Goal: Information Seeking & Learning: Learn about a topic

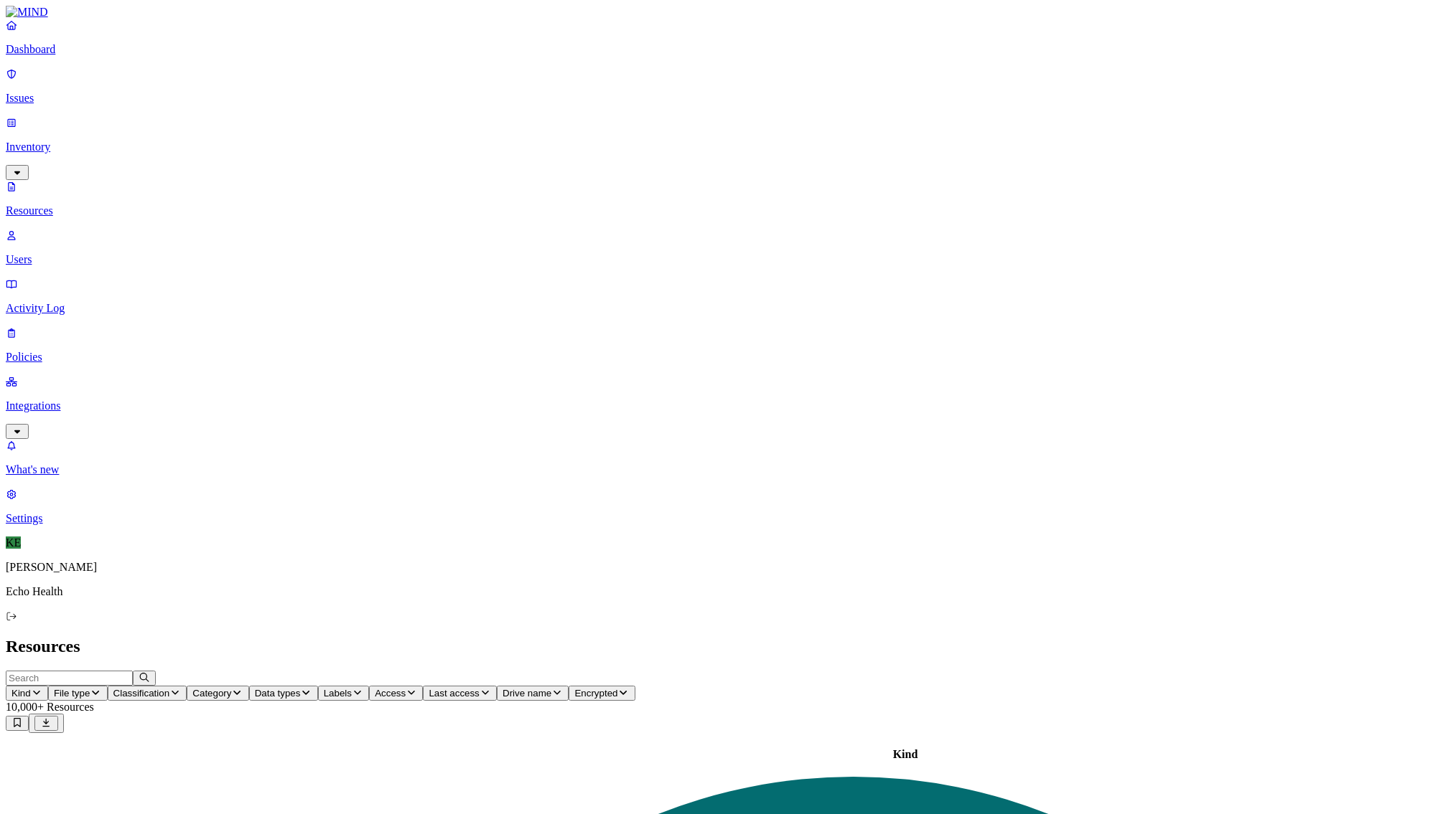
drag, startPoint x: 419, startPoint y: 79, endPoint x: 649, endPoint y: 86, distance: 230.1
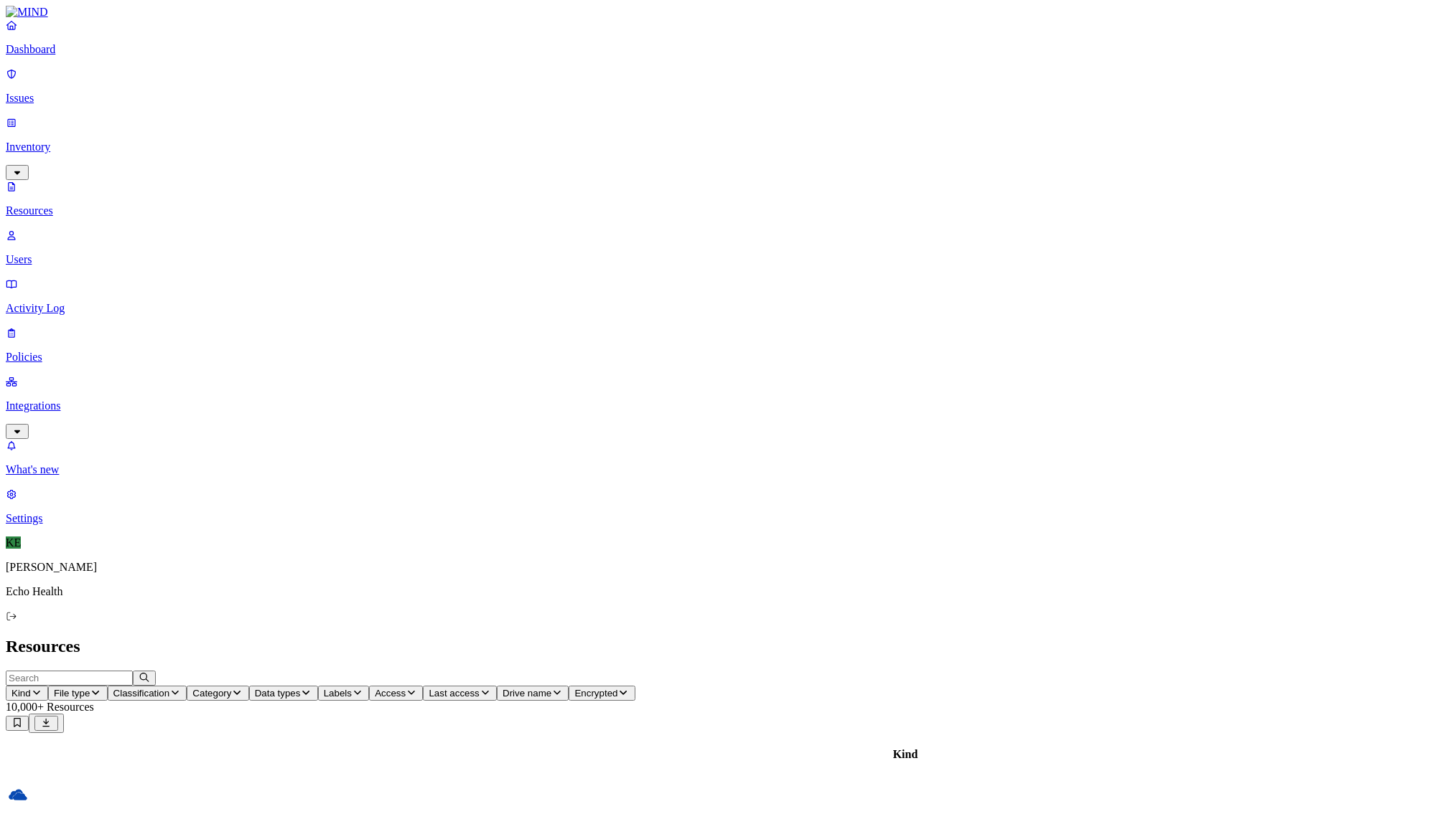
click at [181, 688] on icon "button" at bounding box center [176, 693] width 12 height 10
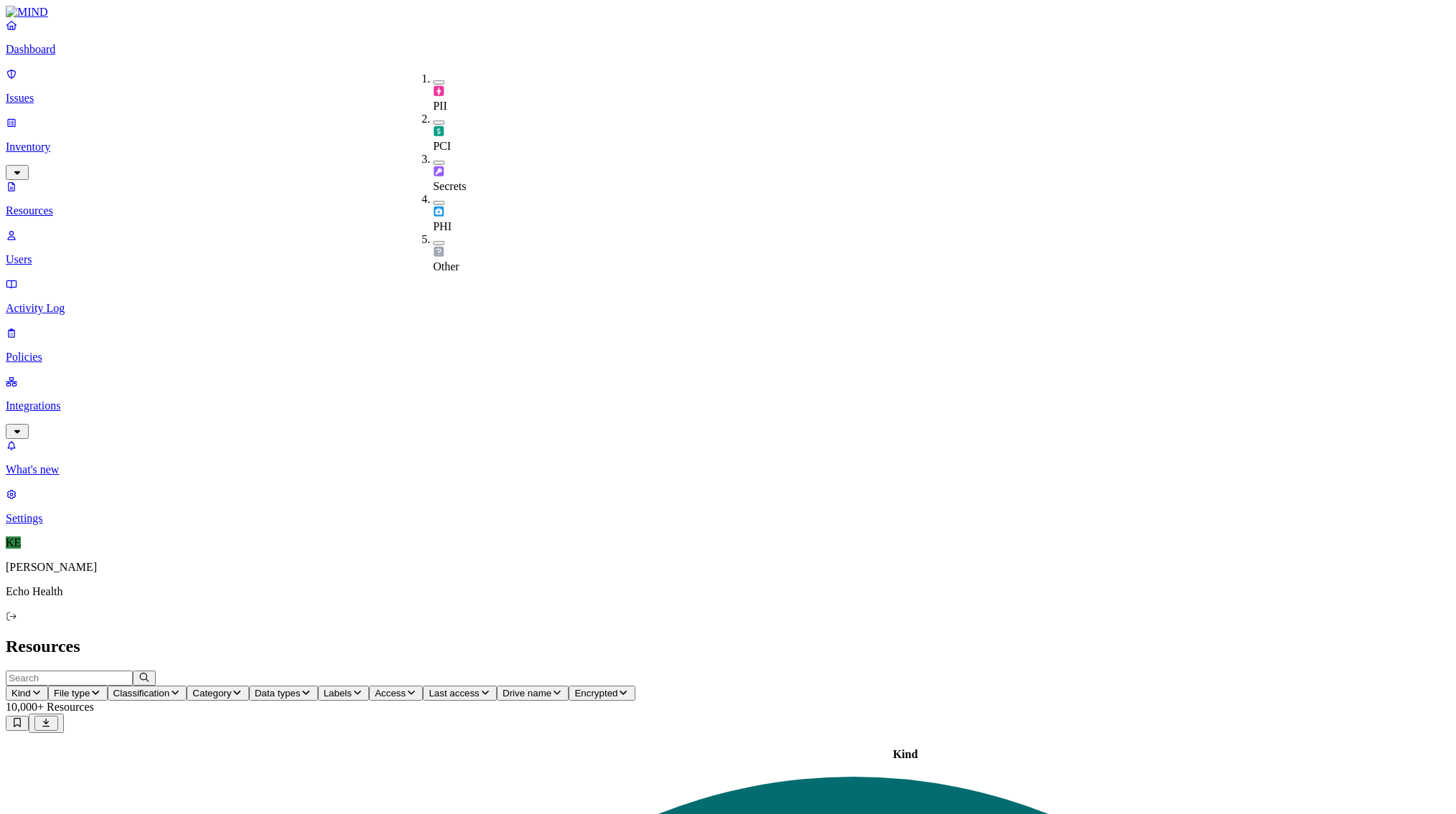
click at [433, 81] on button "button" at bounding box center [439, 82] width 12 height 4
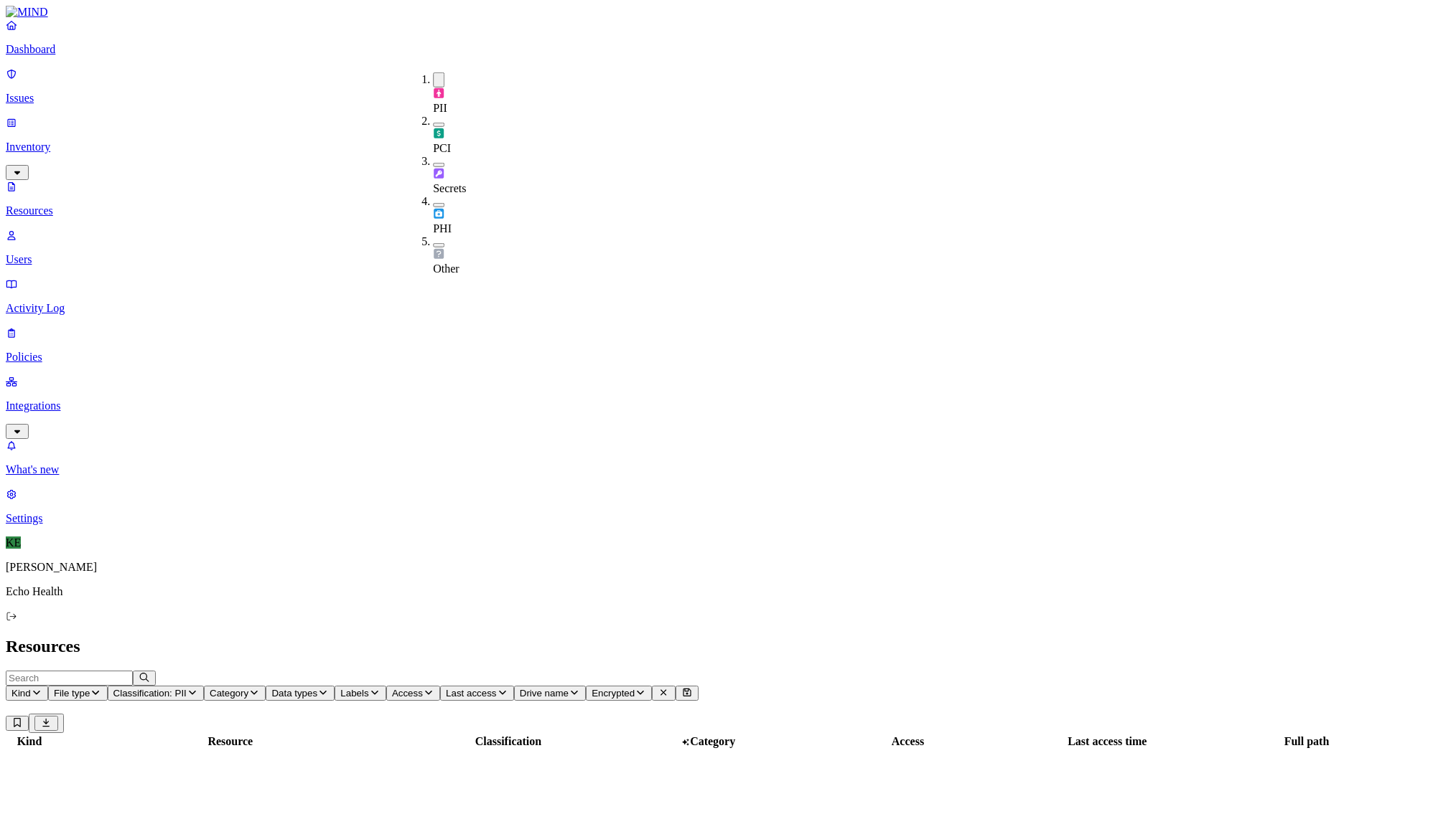
click at [433, 122] on button "button" at bounding box center [439, 124] width 12 height 4
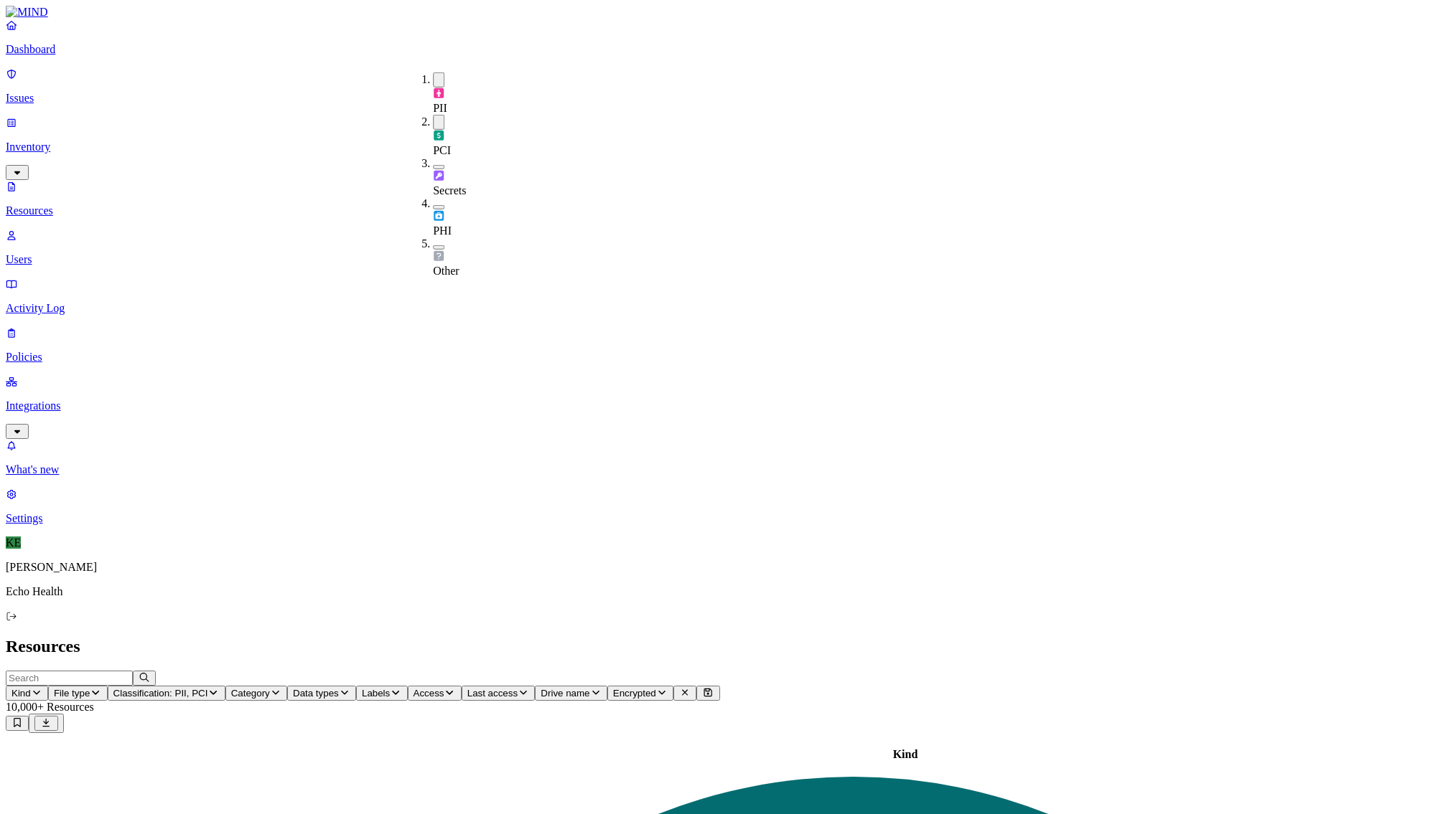
click at [433, 114] on button "button" at bounding box center [439, 122] width 12 height 16
click at [650, 637] on h2 "Resources" at bounding box center [728, 647] width 1444 height 19
click at [257, 691] on icon "button" at bounding box center [253, 693] width 7 height 4
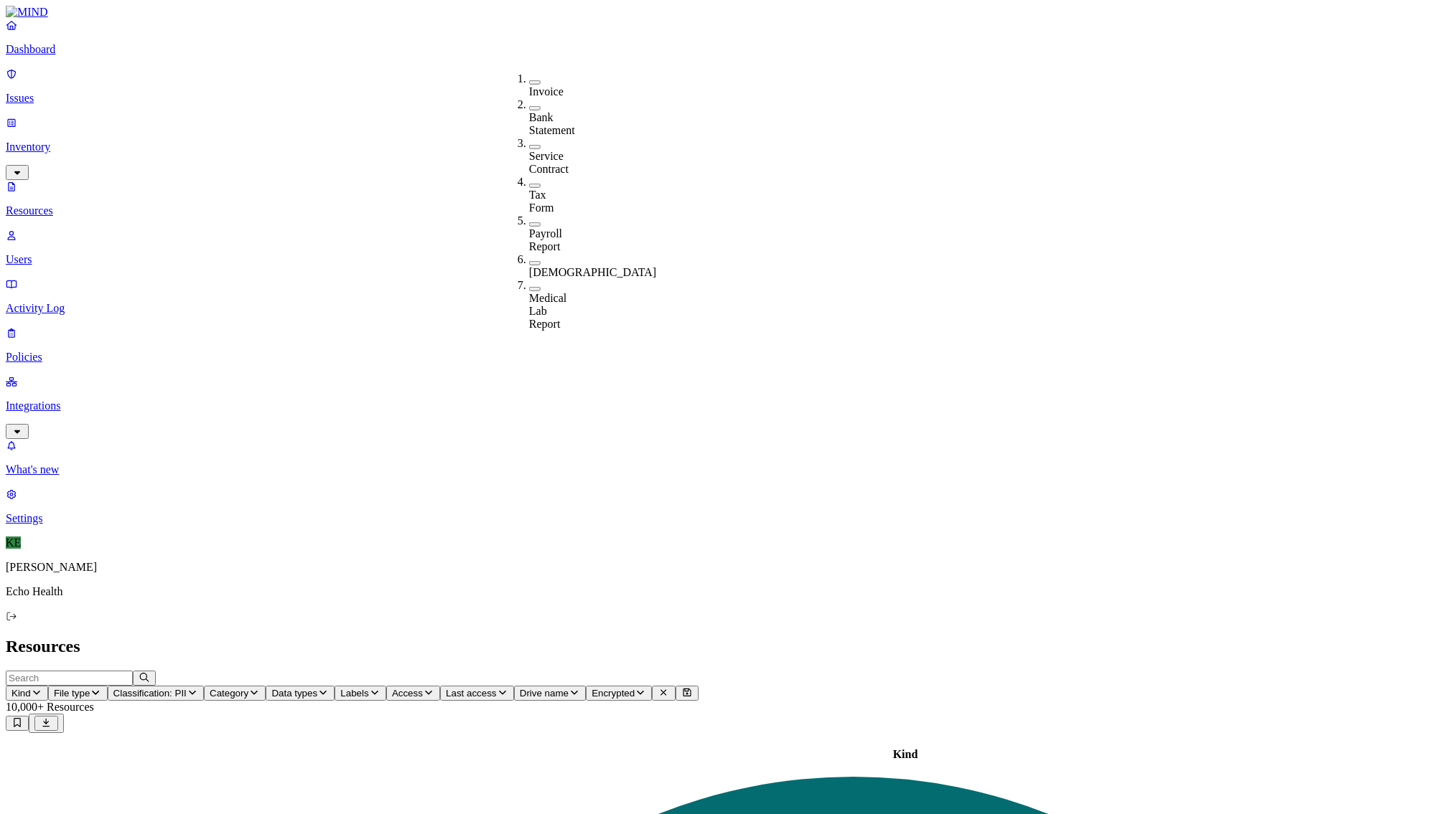
click at [198, 688] on icon "button" at bounding box center [192, 693] width 12 height 10
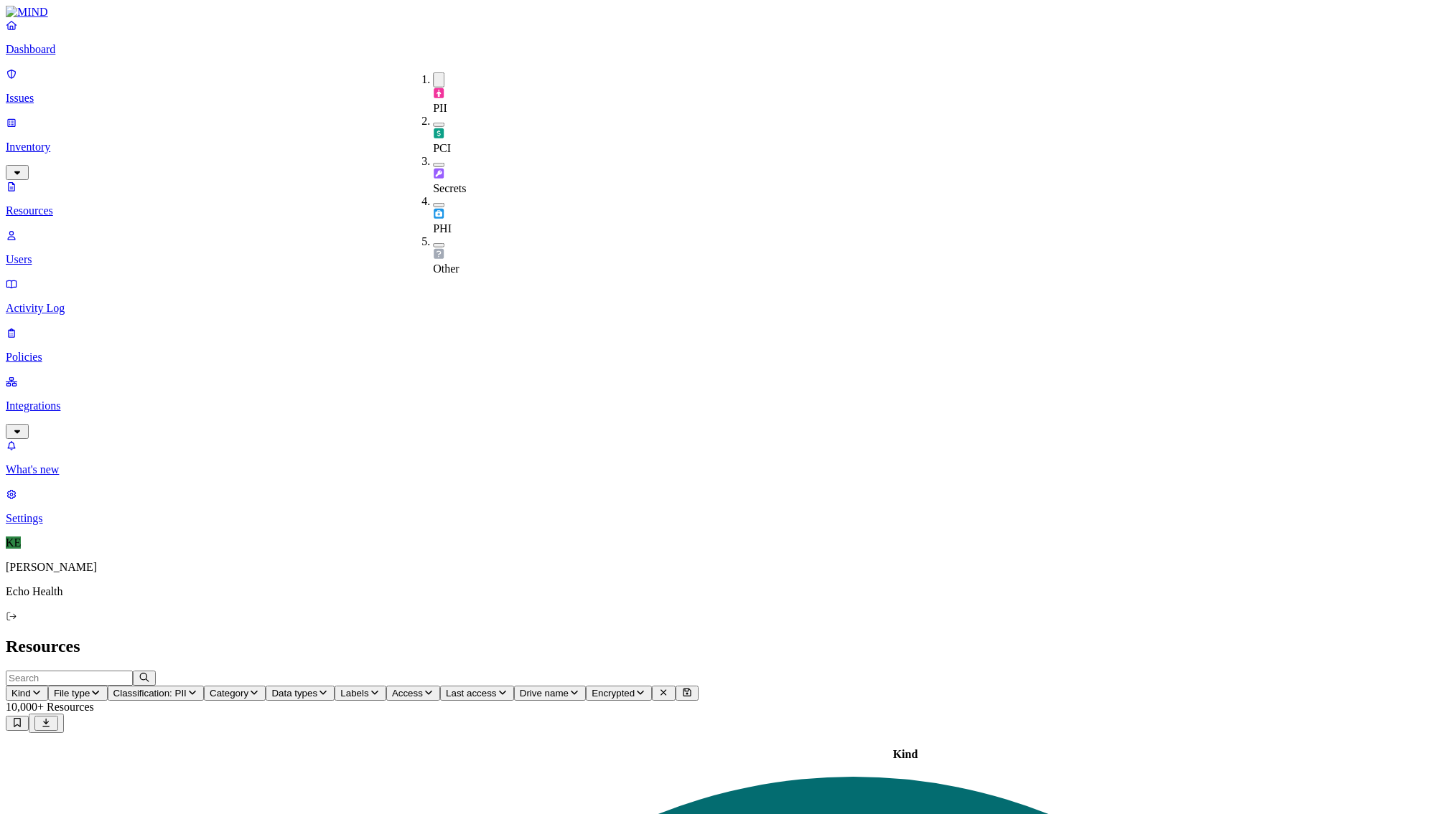
click at [433, 79] on button "button" at bounding box center [439, 81] width 12 height 16
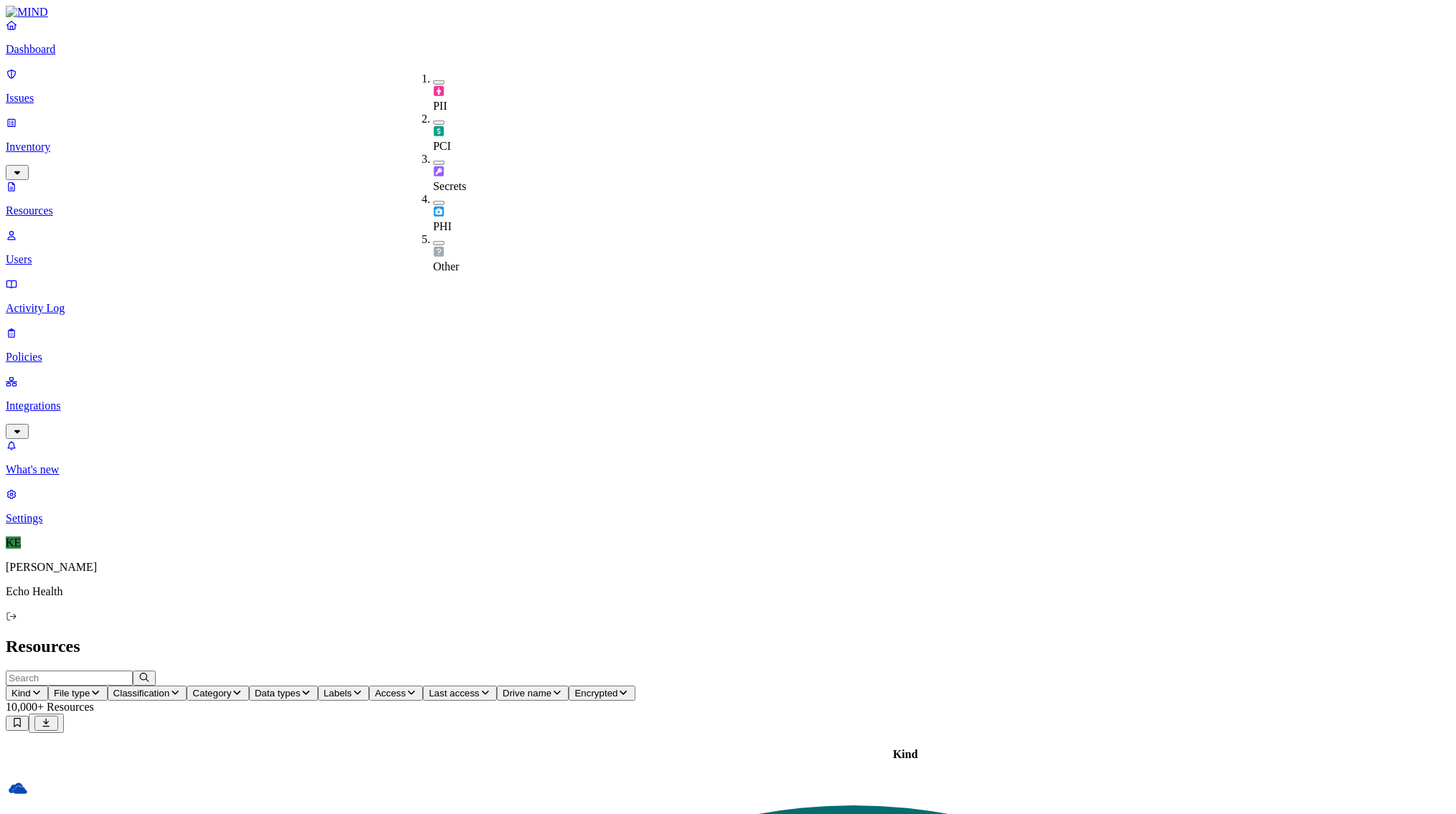
click at [433, 120] on button "button" at bounding box center [439, 122] width 12 height 4
click at [591, 637] on h2 "Resources" at bounding box center [728, 647] width 1444 height 19
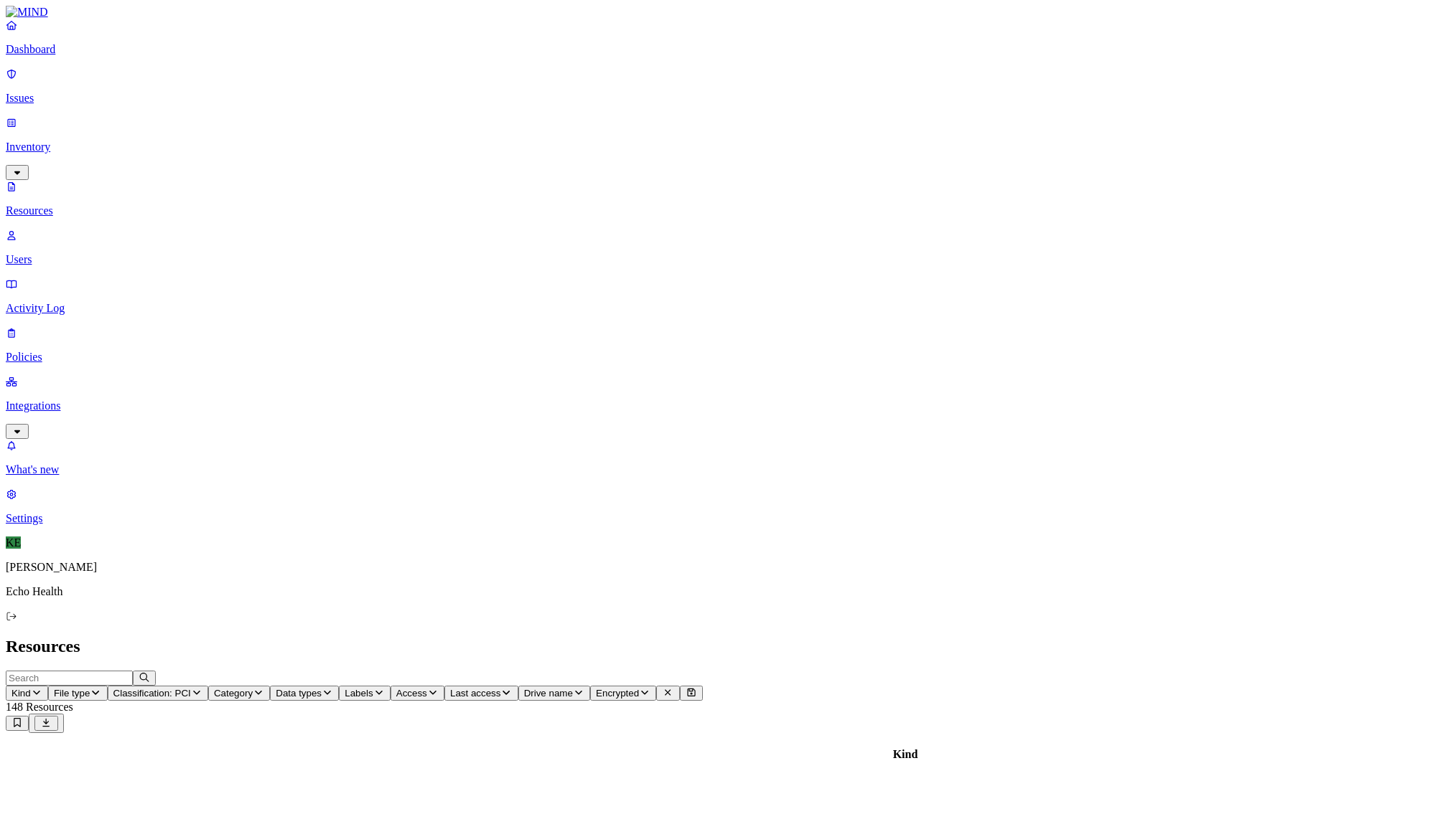
click at [203, 688] on icon "button" at bounding box center [197, 693] width 12 height 10
click at [433, 113] on button "button" at bounding box center [439, 120] width 12 height 16
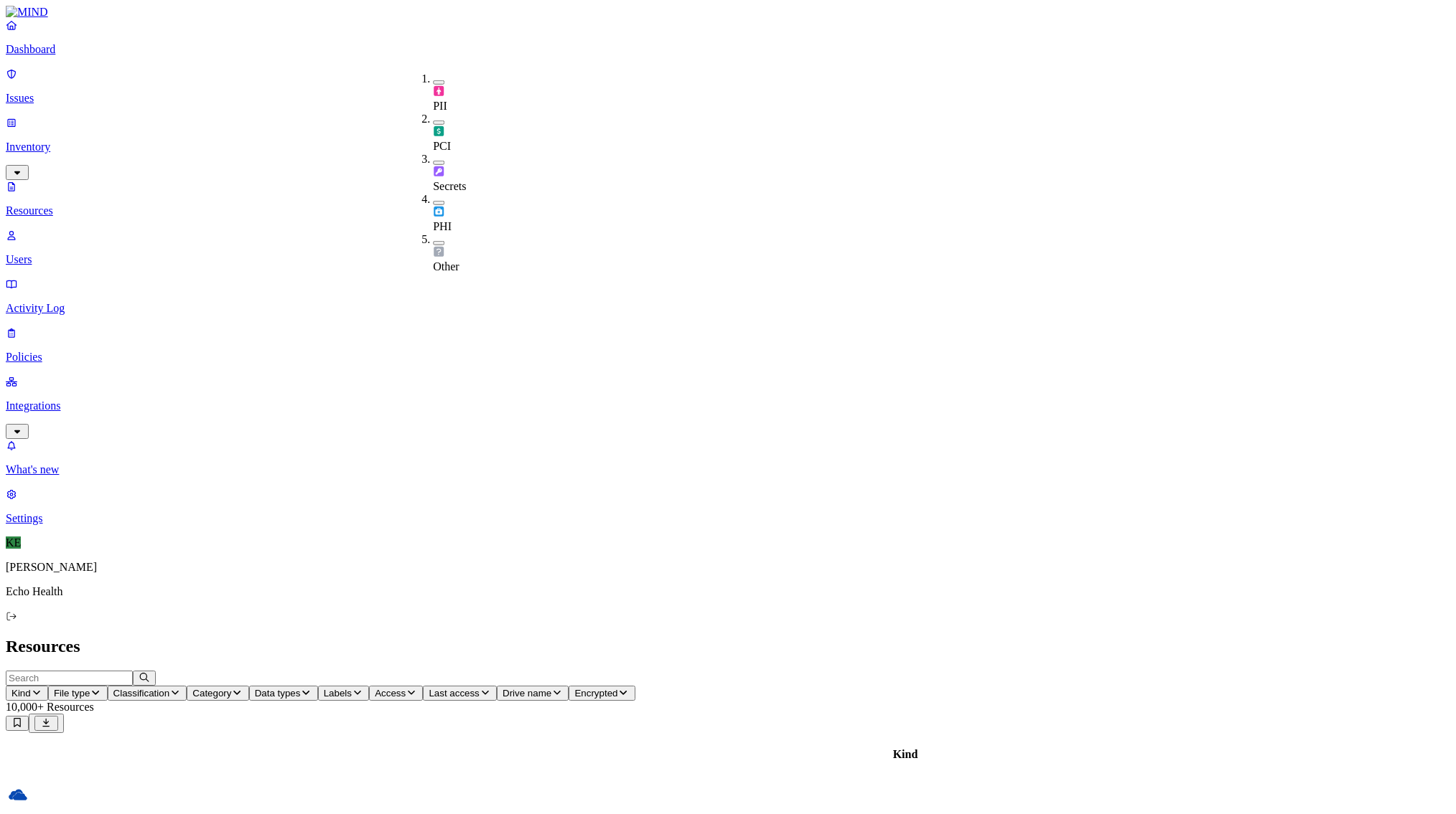
click at [433, 161] on button "button" at bounding box center [439, 163] width 12 height 4
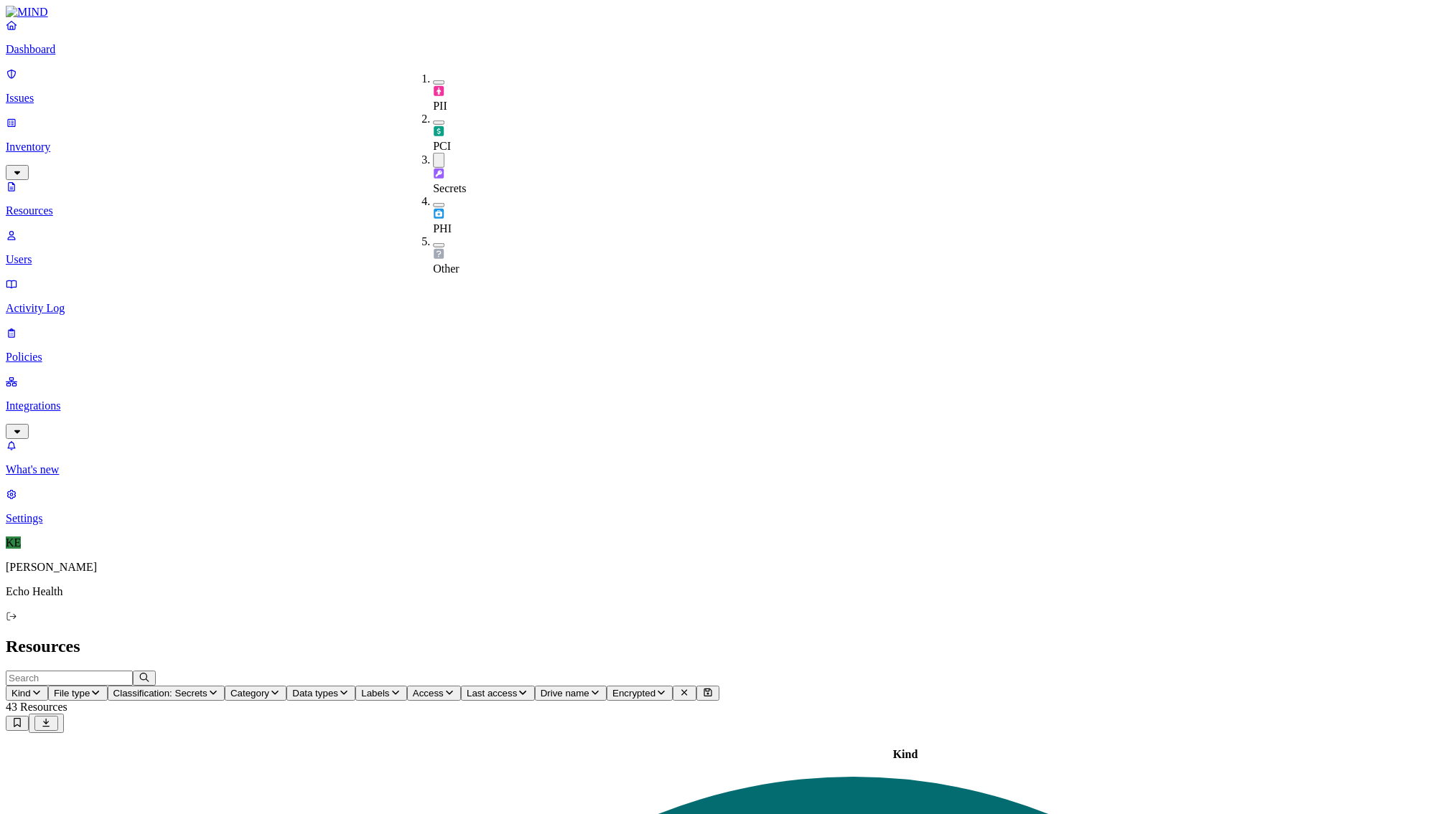
click at [529, 637] on header "Resources" at bounding box center [728, 647] width 1444 height 19
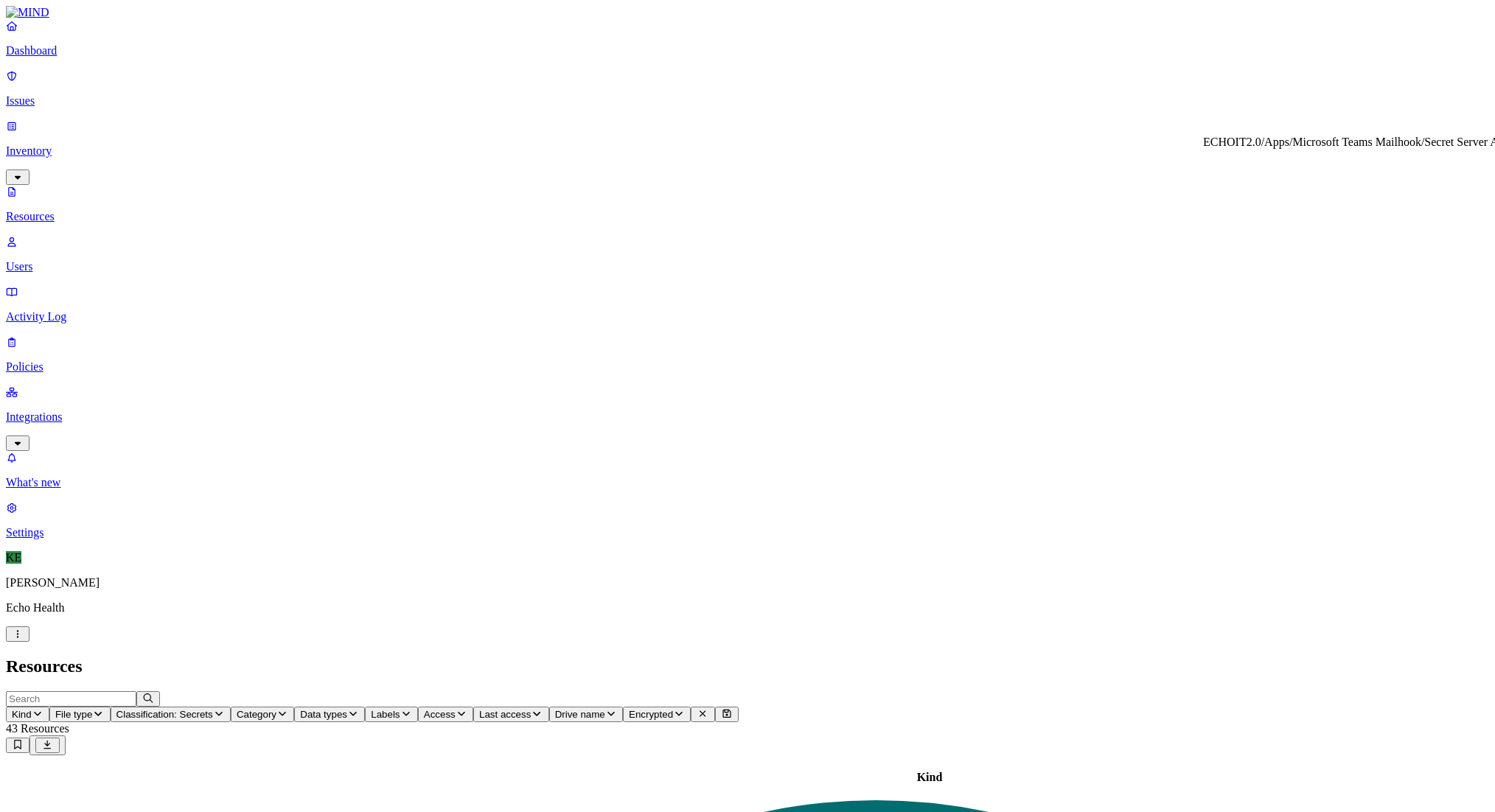
drag, startPoint x: 1298, startPoint y: 185, endPoint x: 1317, endPoint y: 175, distance: 21.5
drag, startPoint x: 1323, startPoint y: 155, endPoint x: 1204, endPoint y: 147, distance: 119.3
click at [1204, 147] on div "ECHOIT2.0/Apps/Microsoft Teams Mailhook/Secret Server Alerts/EmailMessages_9_20…" at bounding box center [1420, 141] width 435 height 13
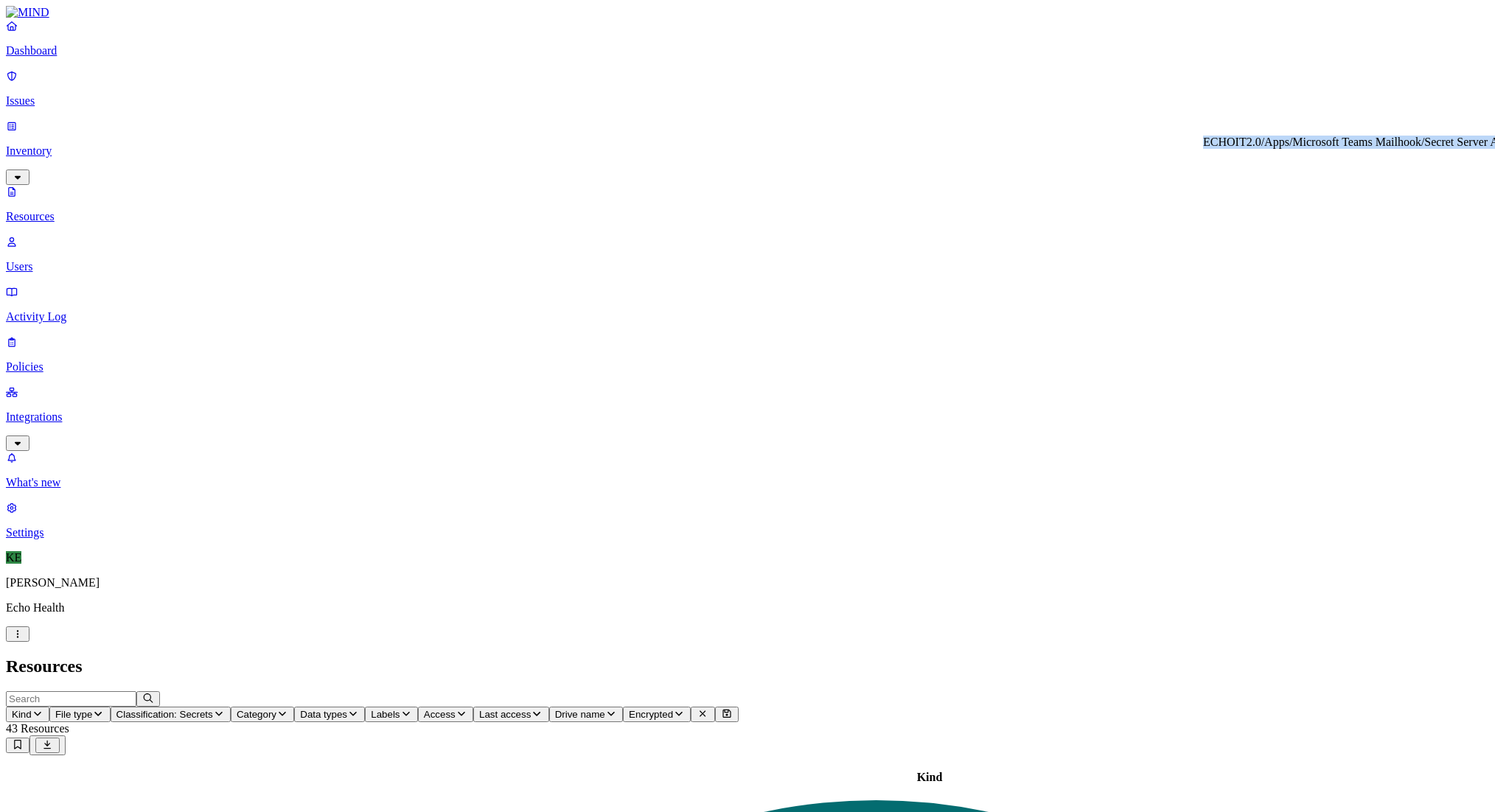
copy div "ECHOIT2.0/Apps/Microsoft Teams Mailhook/Secret Server Alerts/EmailMessages_9_20…"
click at [386, 657] on h2 "Resources" at bounding box center [748, 667] width 1483 height 20
